Goal: Task Accomplishment & Management: Manage account settings

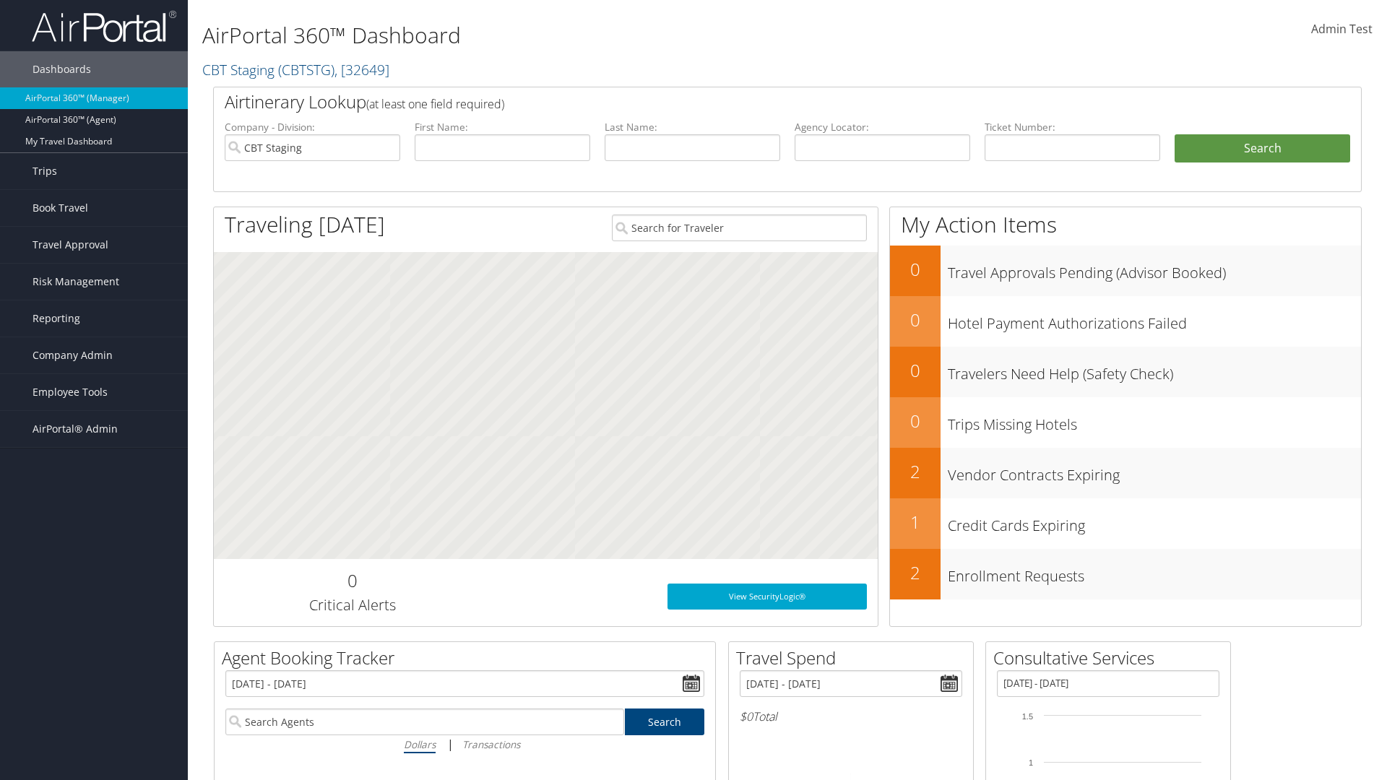
click at [1342, 29] on span "Admin Test" at bounding box center [1341, 29] width 61 height 16
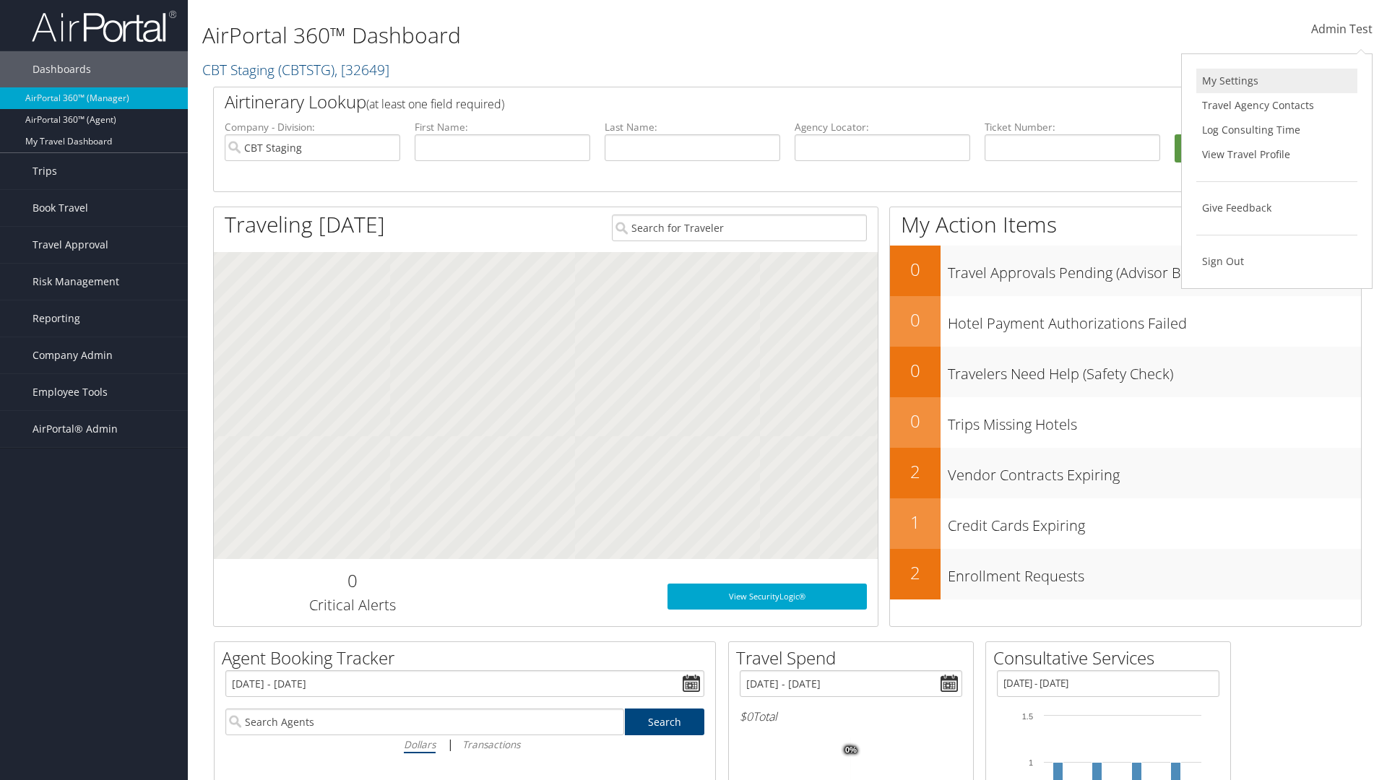
click at [1277, 81] on link "My Settings" at bounding box center [1276, 81] width 161 height 25
